Goal: Task Accomplishment & Management: Use online tool/utility

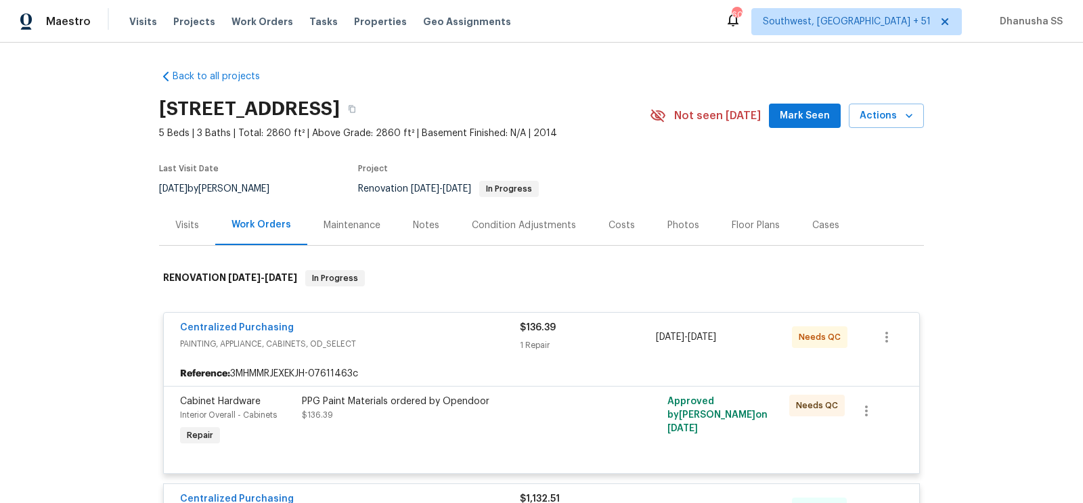
click at [230, 13] on div "Visits Projects Work Orders Tasks Properties Geo Assignments" at bounding box center [328, 21] width 398 height 27
click at [239, 23] on span "Work Orders" at bounding box center [263, 22] width 62 height 14
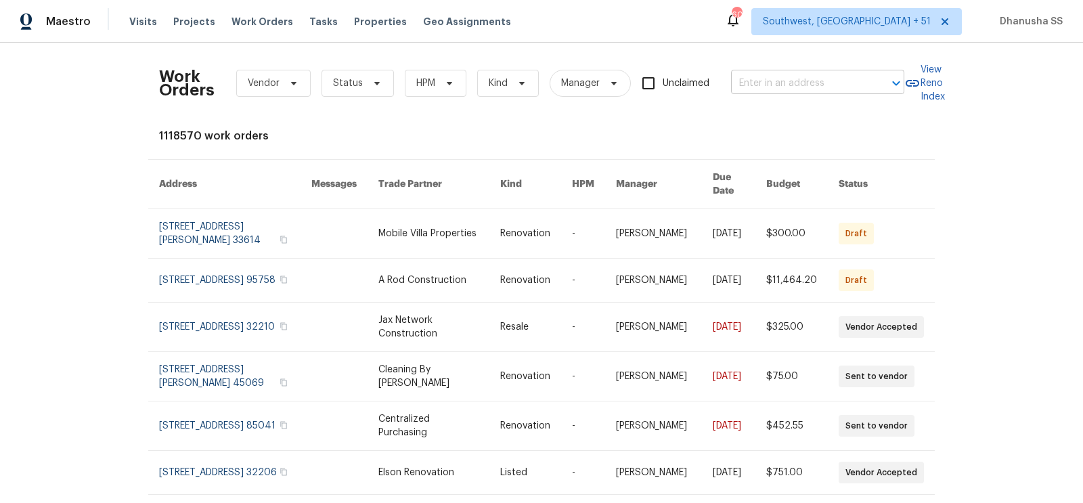
click at [792, 87] on input "text" at bounding box center [798, 83] width 135 height 21
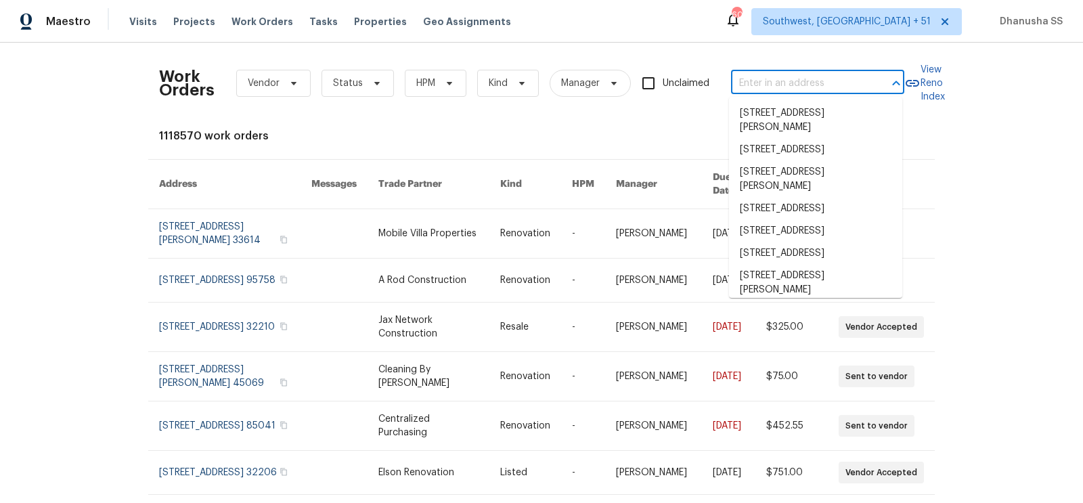
paste input "[STREET_ADDRESS]"
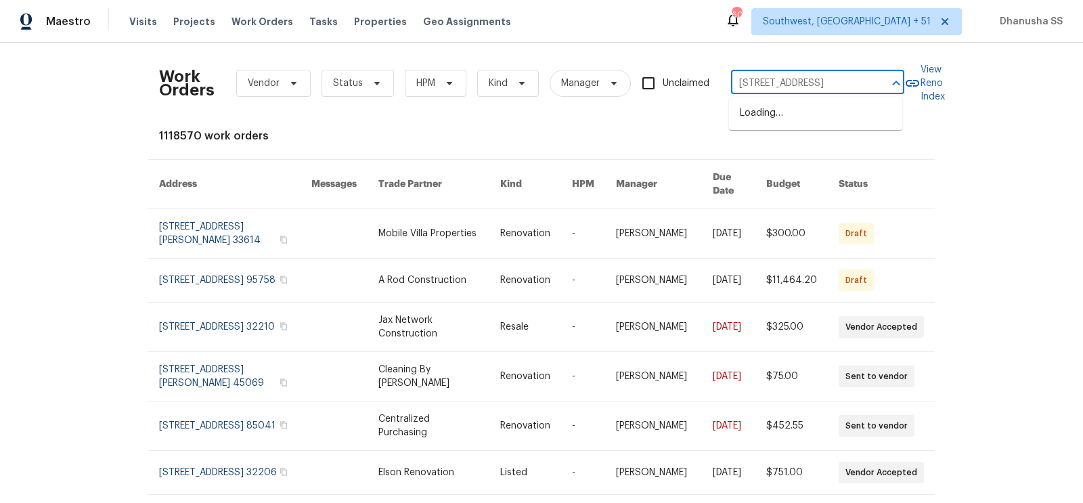
scroll to position [0, 24]
type input "[STREET_ADDRESS]"
click at [797, 105] on li "[STREET_ADDRESS]" at bounding box center [815, 113] width 173 height 22
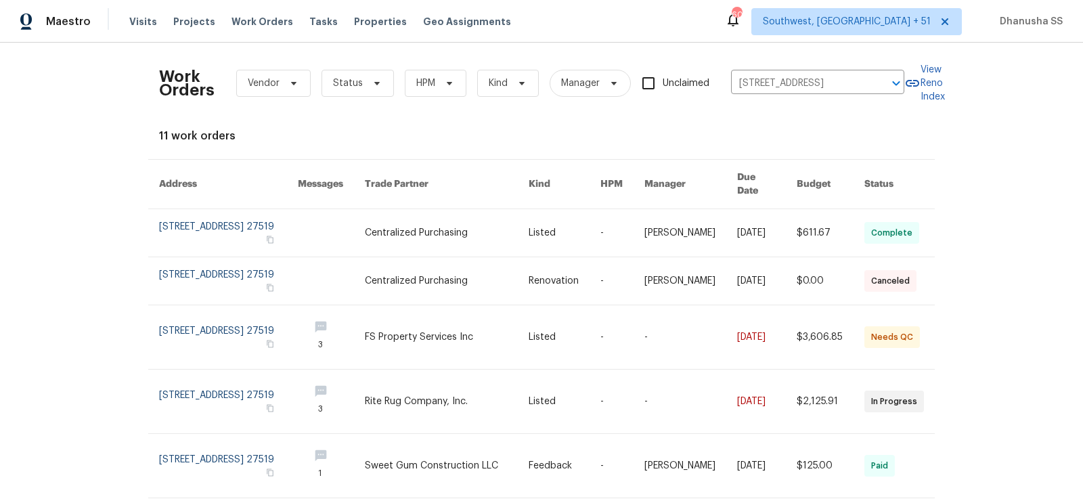
click at [569, 228] on link at bounding box center [565, 232] width 72 height 47
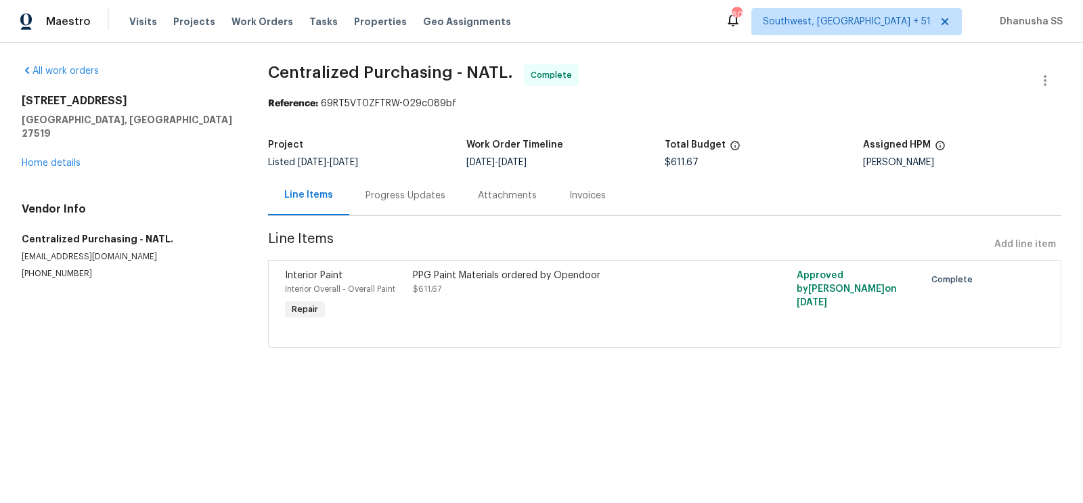
click at [37, 156] on div "All work orders [STREET_ADDRESS][PERSON_NAME] Home details Vendor Info Centrali…" at bounding box center [129, 171] width 214 height 215
click at [38, 158] on link "Home details" at bounding box center [51, 162] width 59 height 9
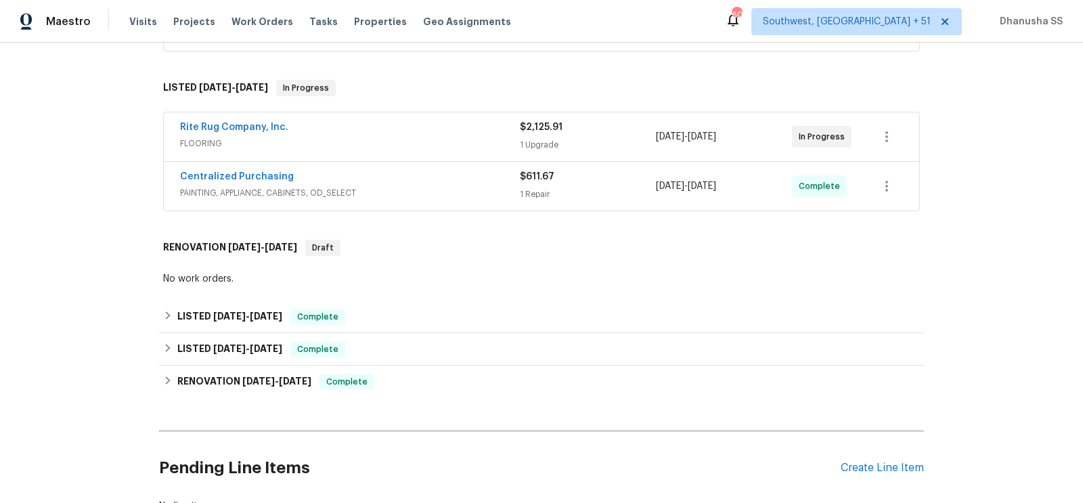
scroll to position [299, 0]
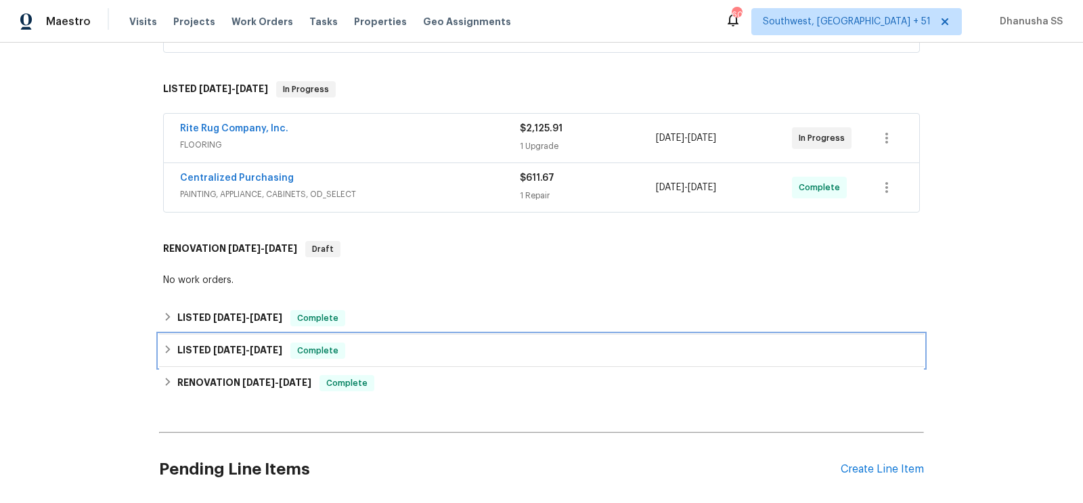
click at [391, 353] on div "LISTED [DATE] - [DATE] Complete" at bounding box center [541, 351] width 757 height 16
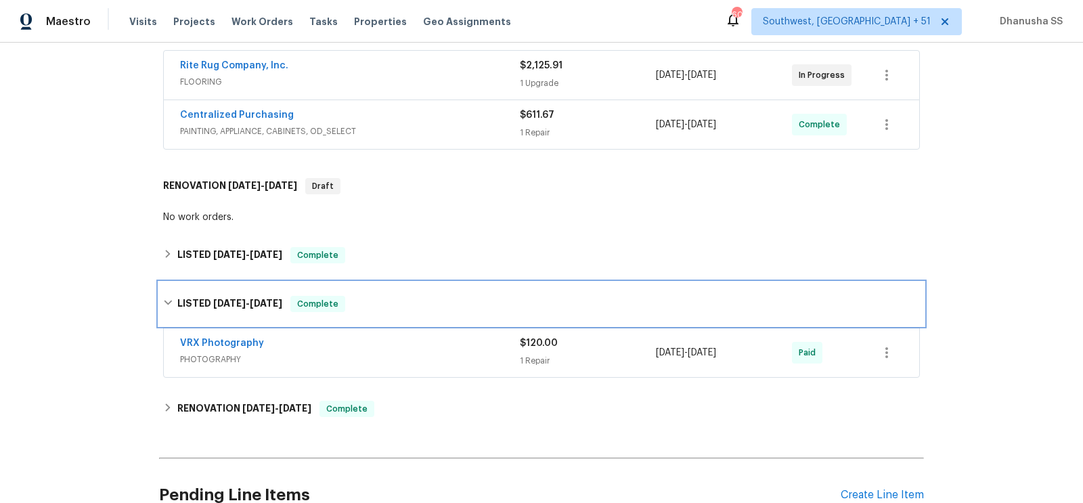
scroll to position [374, 0]
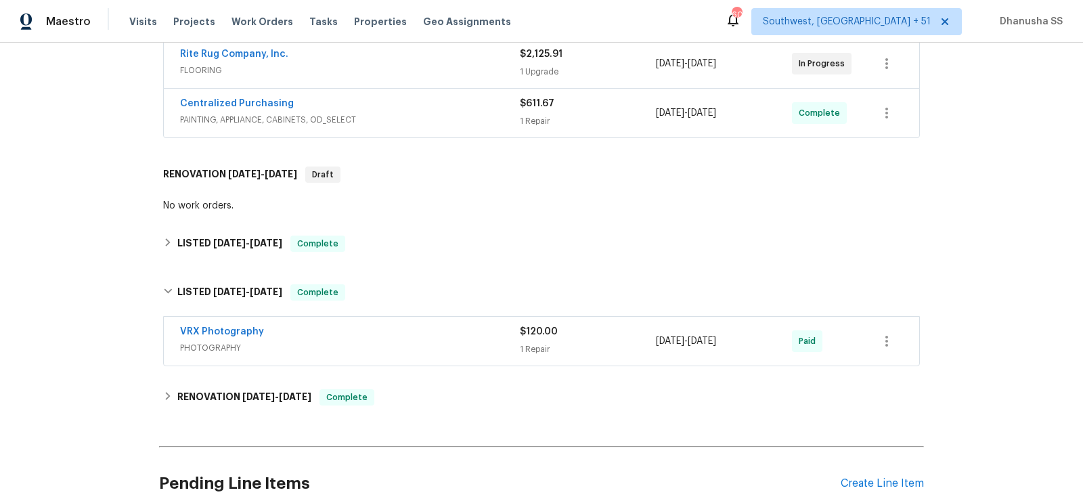
click at [414, 341] on span "PHOTOGRAPHY" at bounding box center [350, 348] width 340 height 14
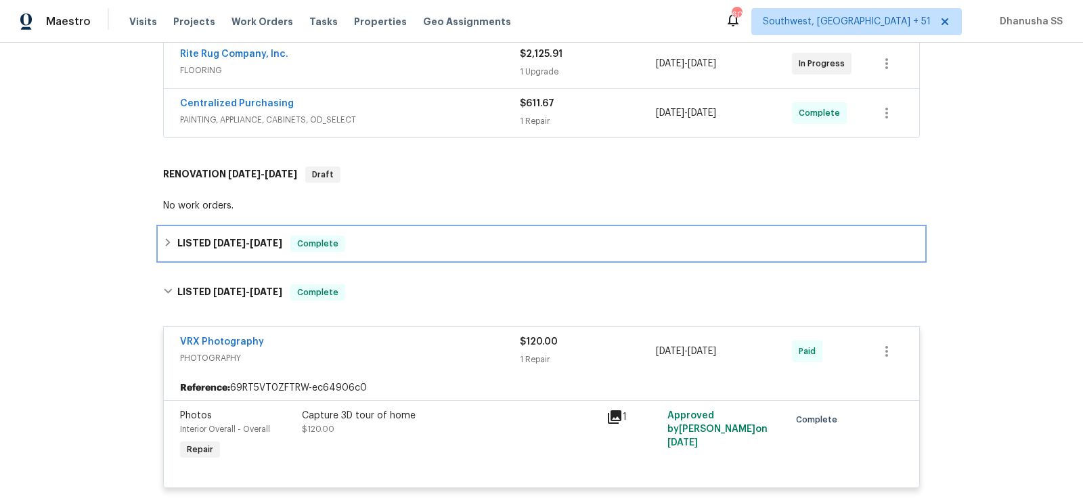
click at [407, 246] on div "LISTED [DATE] - [DATE] Complete" at bounding box center [541, 244] width 757 height 16
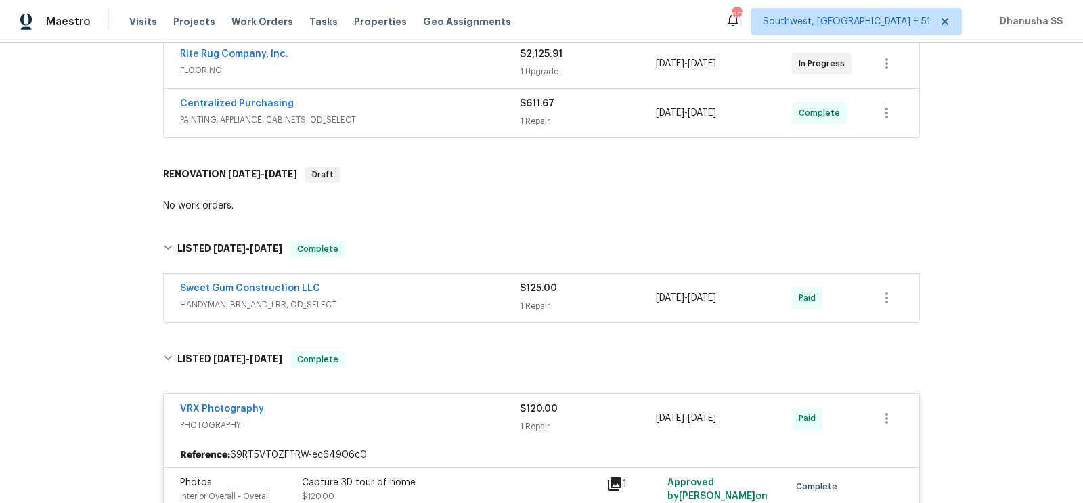
click at [433, 292] on div "Sweet Gum Construction LLC" at bounding box center [350, 290] width 340 height 16
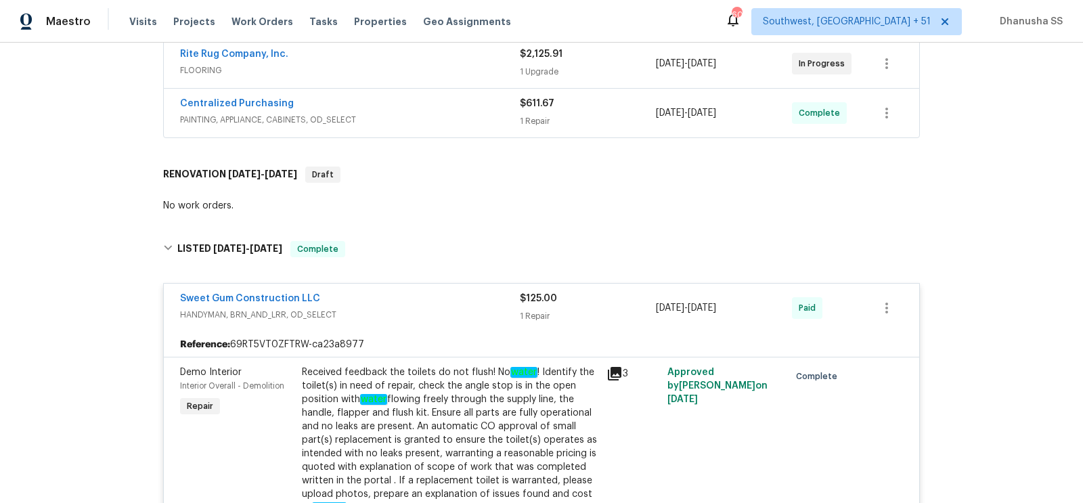
click at [440, 97] on div "Centralized Purchasing" at bounding box center [350, 105] width 340 height 16
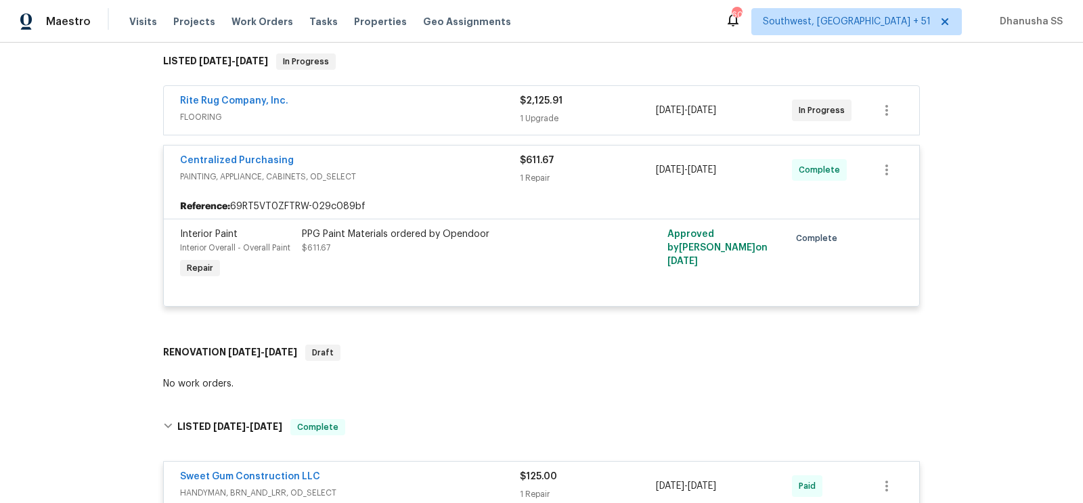
scroll to position [318, 0]
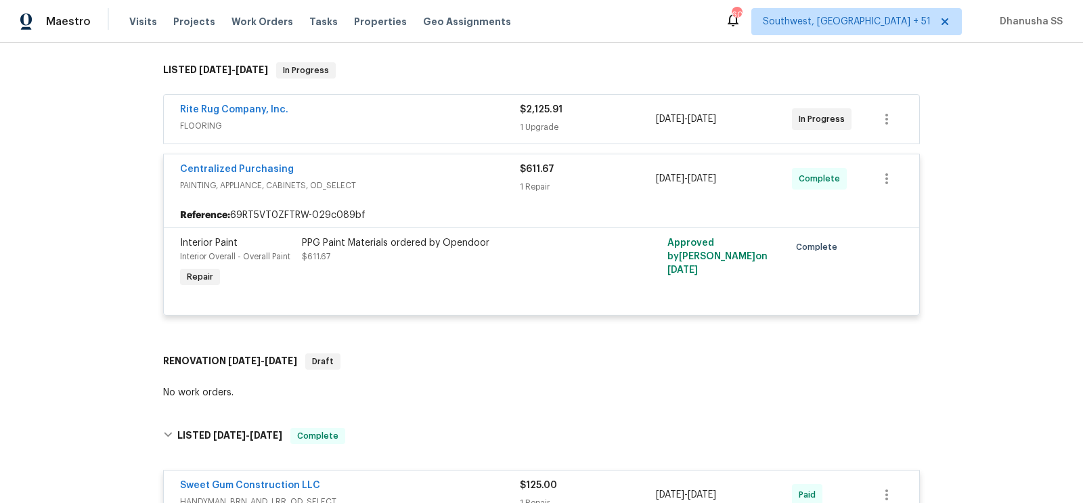
click at [439, 123] on span "FLOORING" at bounding box center [350, 126] width 340 height 14
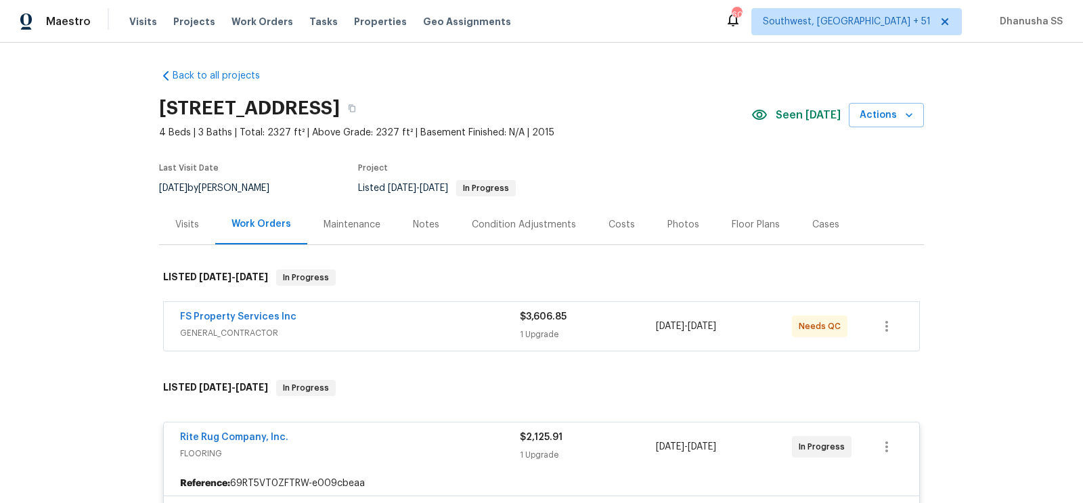
scroll to position [159, 0]
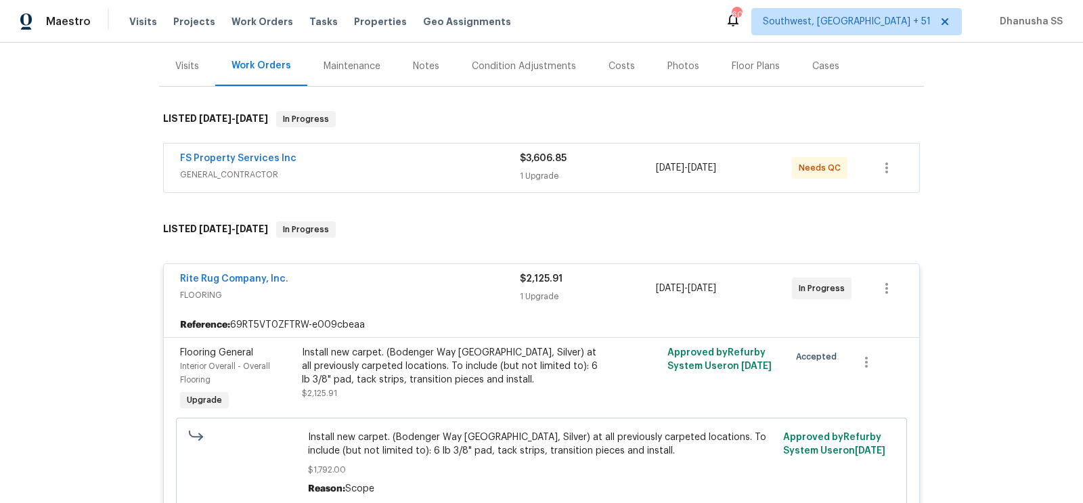
click at [435, 148] on div "FS Property Services Inc GENERAL_CONTRACTOR $3,606.85 1 Upgrade [DATE] - [DATE]…" at bounding box center [542, 168] width 756 height 49
click at [433, 154] on div "FS Property Services Inc" at bounding box center [350, 160] width 340 height 16
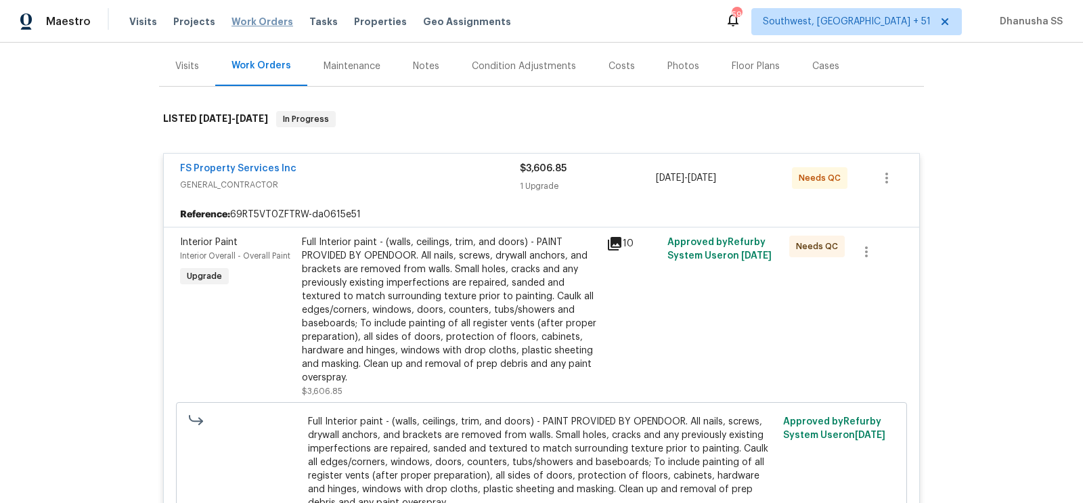
click at [254, 15] on span "Work Orders" at bounding box center [263, 22] width 62 height 14
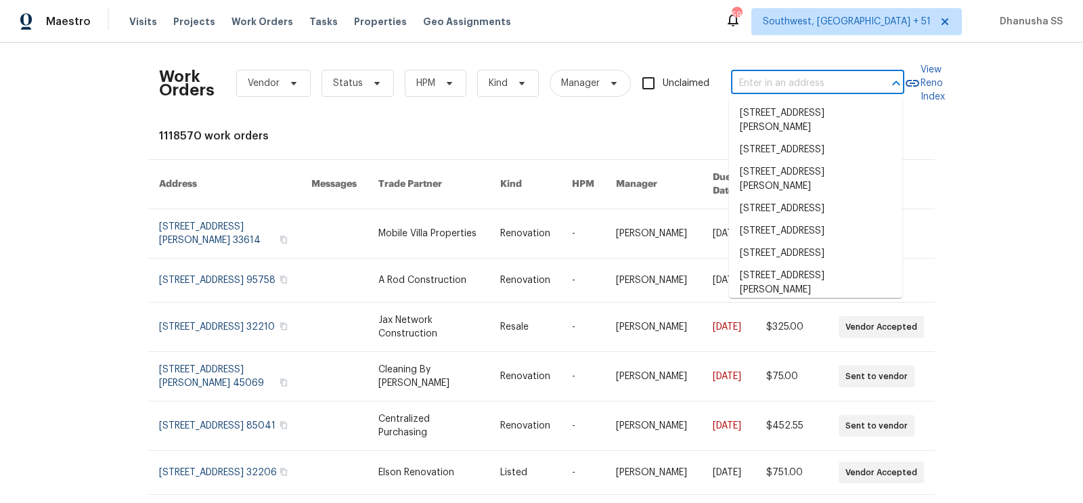
click at [758, 85] on input "text" at bounding box center [798, 83] width 135 height 21
paste input "[STREET_ADDRESS]"
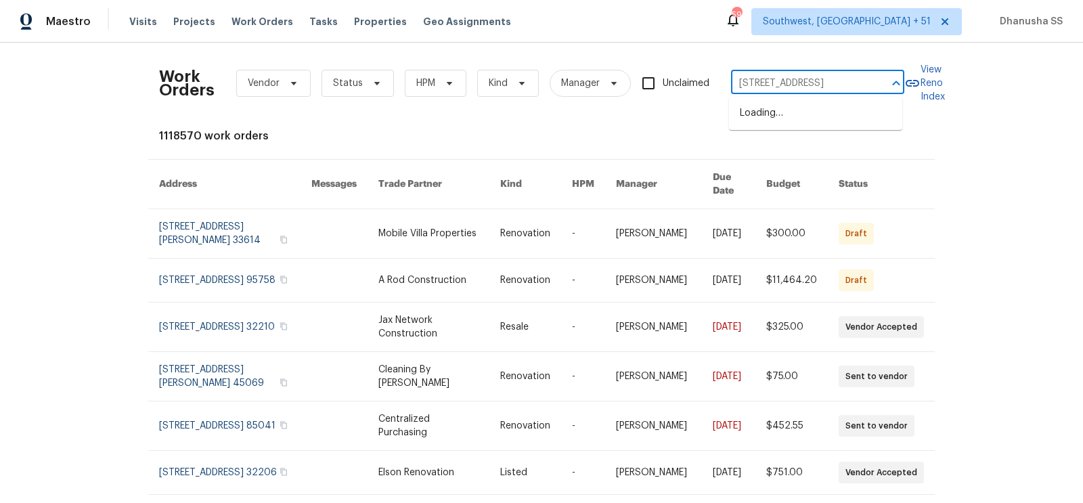
type input "[STREET_ADDRESS]"
click at [761, 107] on li "[STREET_ADDRESS]" at bounding box center [815, 113] width 173 height 22
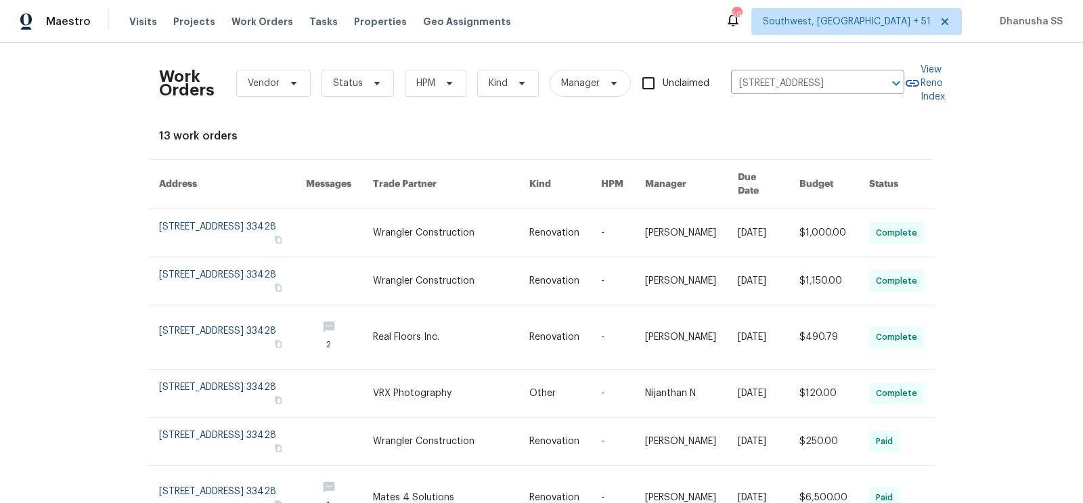
click at [529, 211] on link at bounding box center [451, 232] width 156 height 47
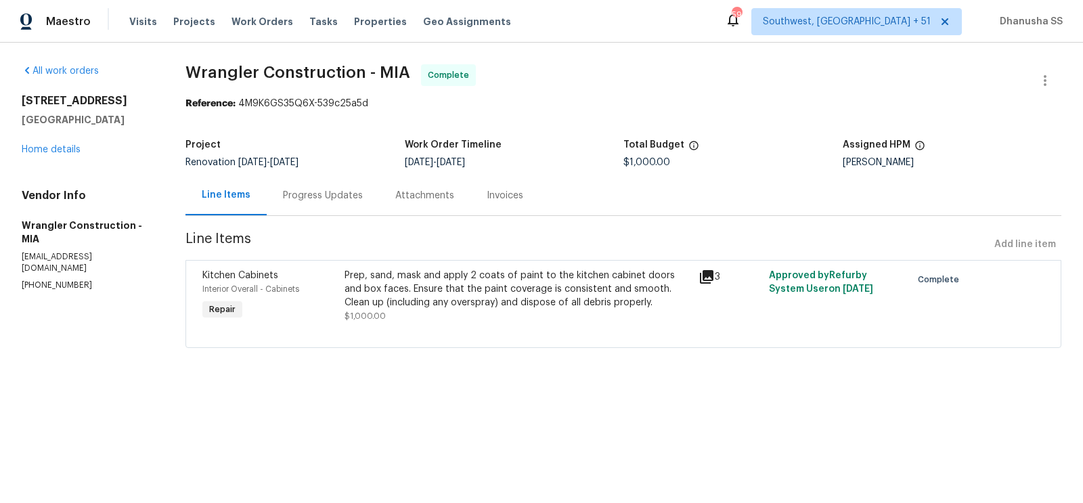
click at [62, 160] on div "All work orders [STREET_ADDRESS] Home details Vendor Info Wrangler Construction…" at bounding box center [87, 177] width 131 height 227
click at [62, 152] on link "Home details" at bounding box center [51, 149] width 59 height 9
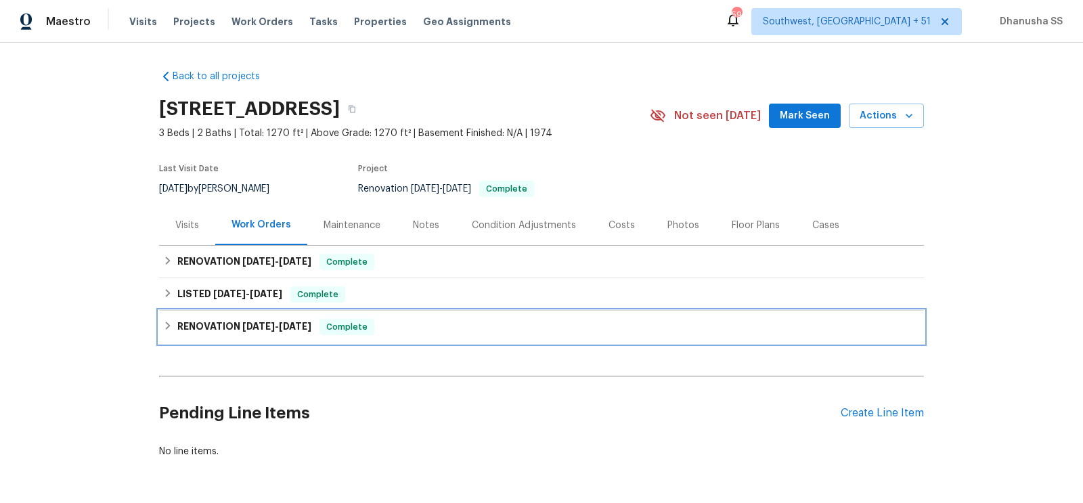
click at [412, 321] on div "RENOVATION [DATE] - [DATE] Complete" at bounding box center [541, 327] width 757 height 16
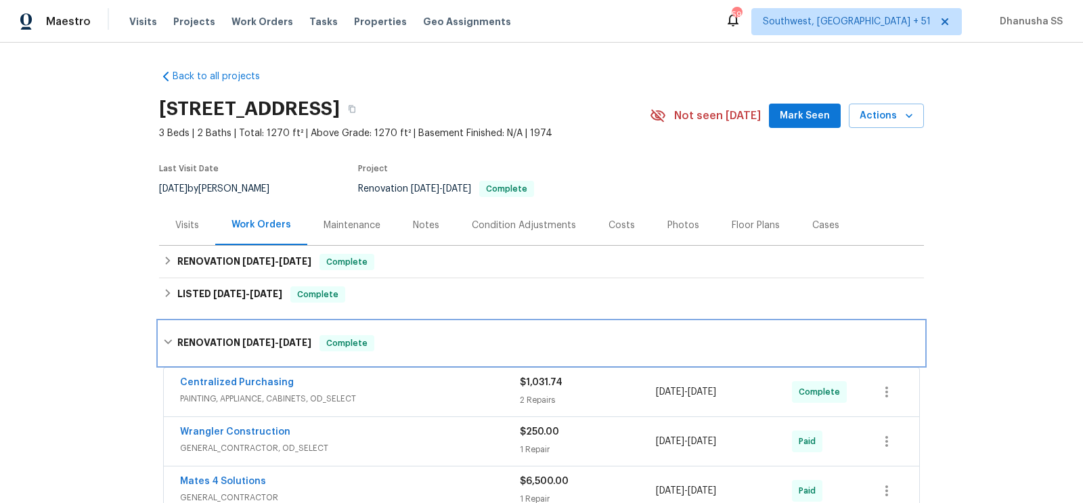
scroll to position [58, 0]
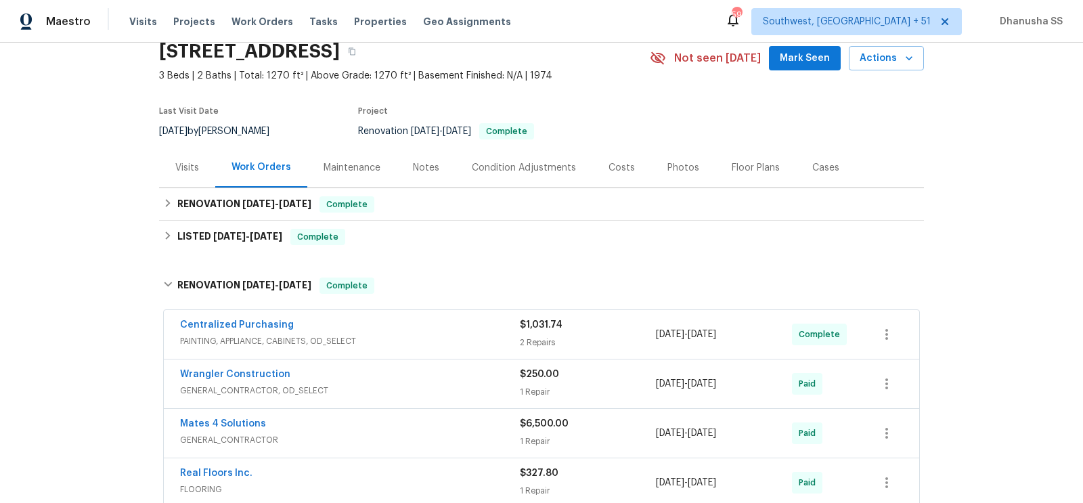
click at [418, 355] on div "Centralized Purchasing PAINTING, APPLIANCE, CABINETS, OD_SELECT $1,031.74 2 Rep…" at bounding box center [542, 334] width 756 height 49
click at [421, 334] on span "PAINTING, APPLIANCE, CABINETS, OD_SELECT" at bounding box center [350, 341] width 340 height 14
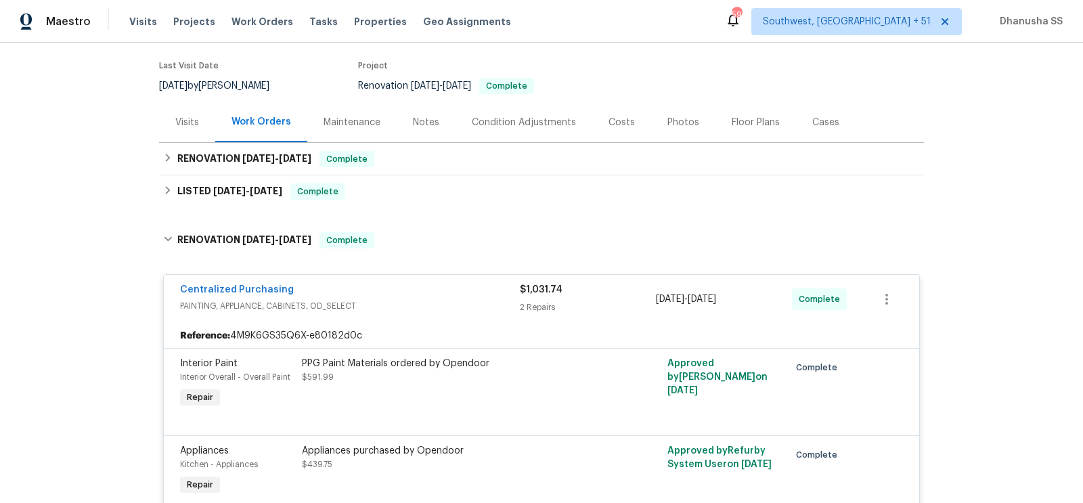
scroll to position [85, 0]
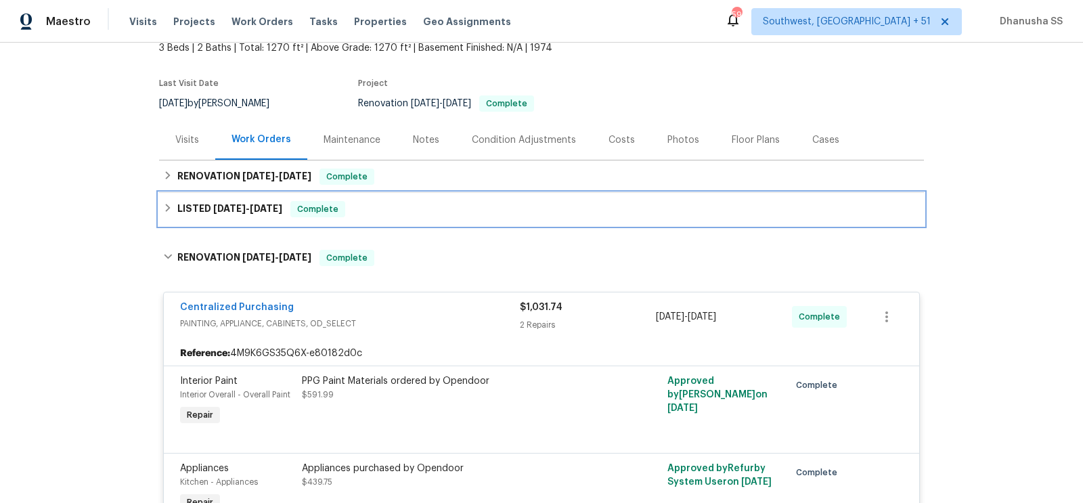
click at [422, 204] on div "LISTED [DATE] - [DATE] Complete" at bounding box center [541, 209] width 757 height 16
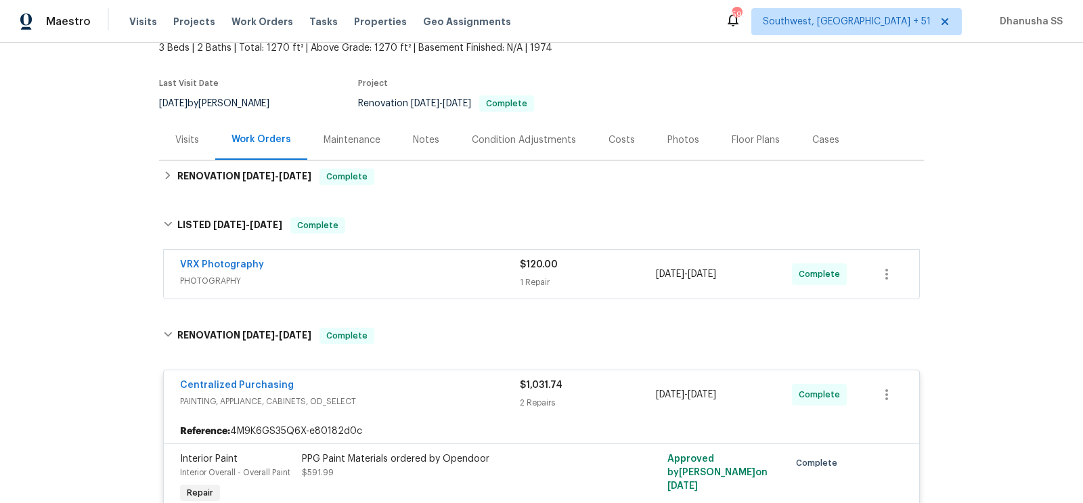
click at [458, 276] on span "PHOTOGRAPHY" at bounding box center [350, 281] width 340 height 14
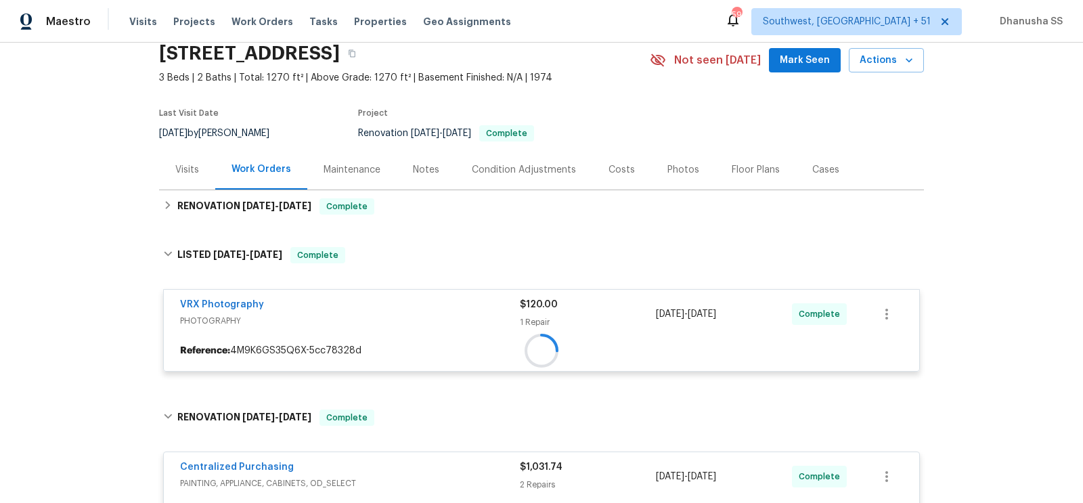
scroll to position [51, 0]
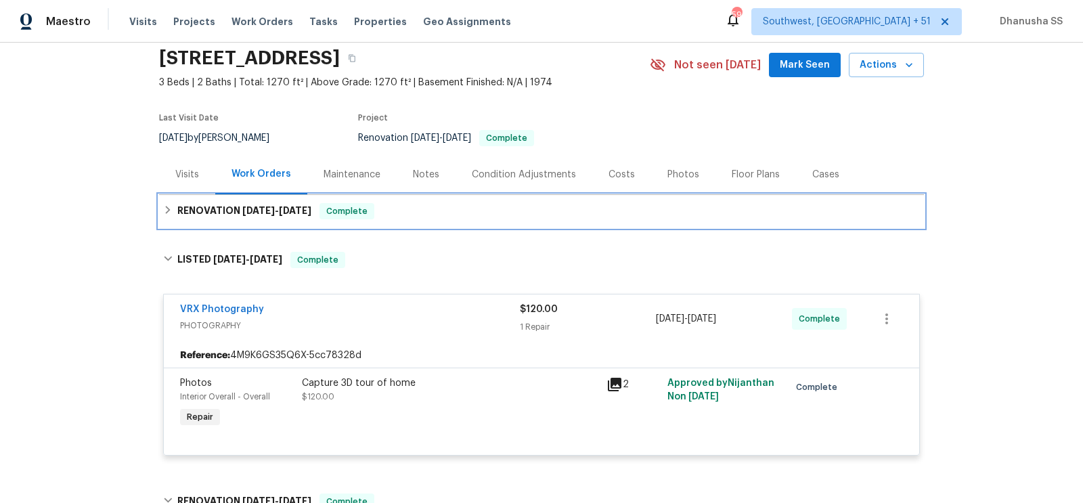
click at [440, 209] on div "RENOVATION [DATE] - [DATE] Complete" at bounding box center [541, 211] width 757 height 16
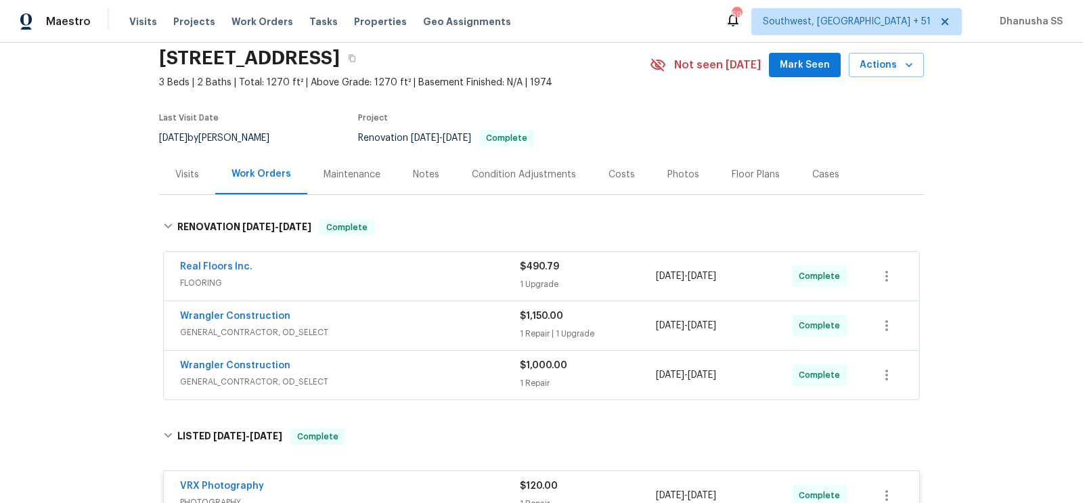
click at [460, 362] on div "Wrangler Construction" at bounding box center [350, 367] width 340 height 16
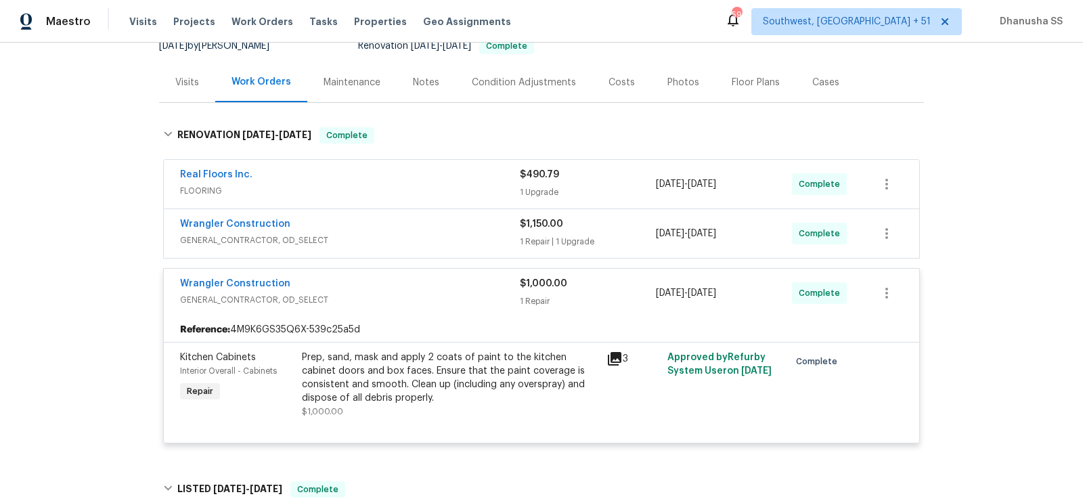
scroll to position [123, 0]
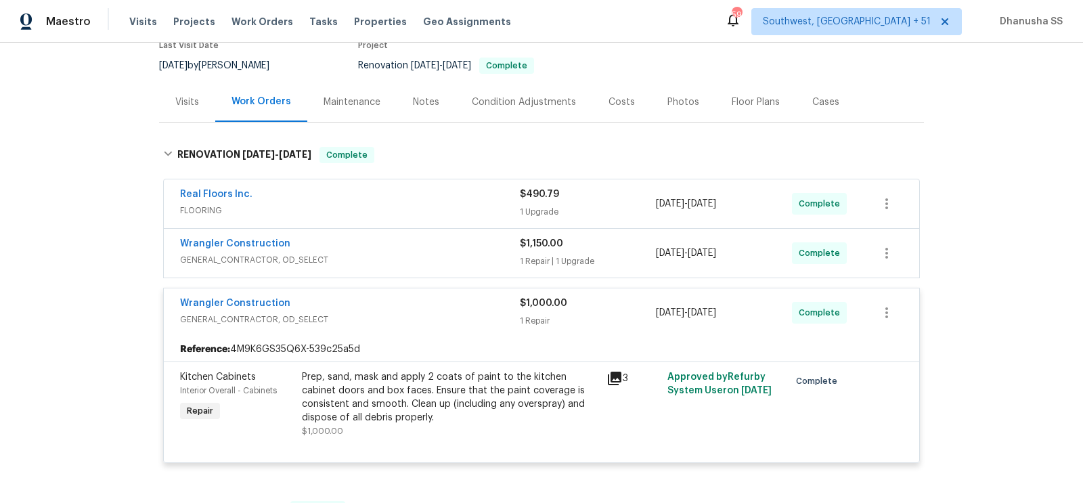
click at [468, 242] on div "Wrangler Construction" at bounding box center [350, 245] width 340 height 16
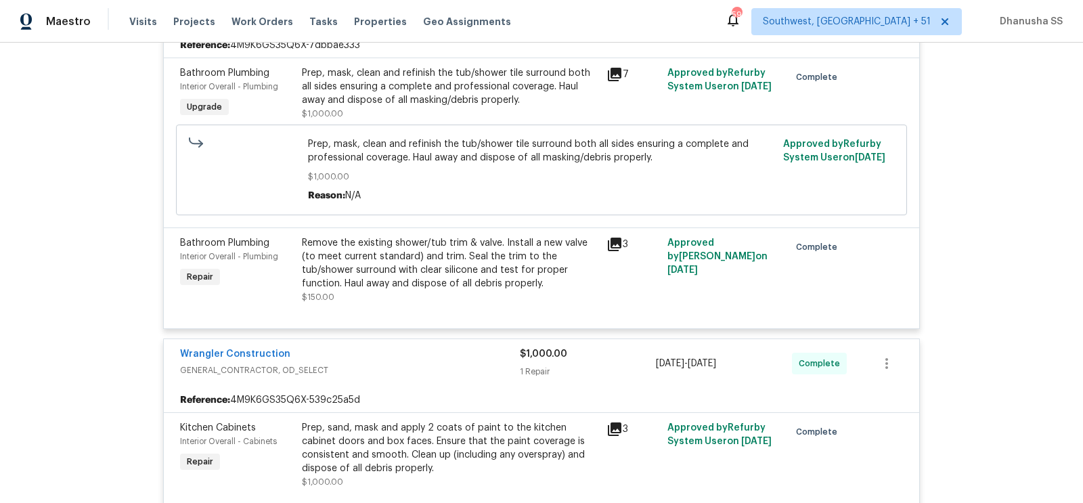
scroll to position [380, 0]
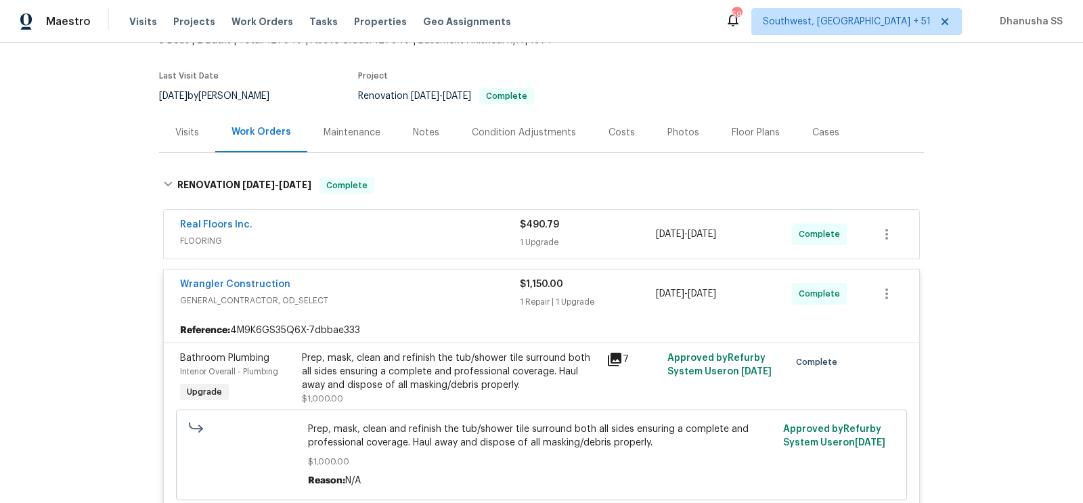
click at [450, 236] on span "FLOORING" at bounding box center [350, 241] width 340 height 14
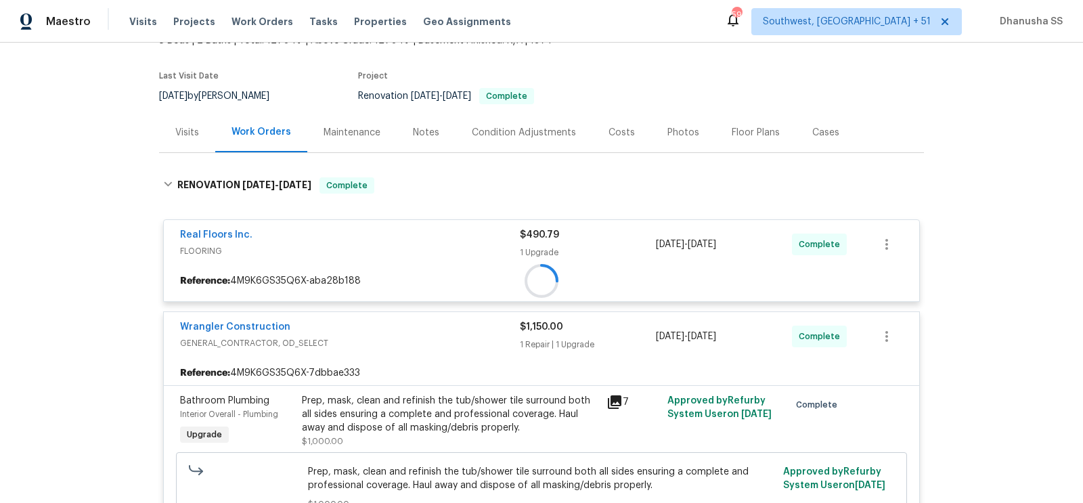
scroll to position [83, 0]
